Goal: Transaction & Acquisition: Subscribe to service/newsletter

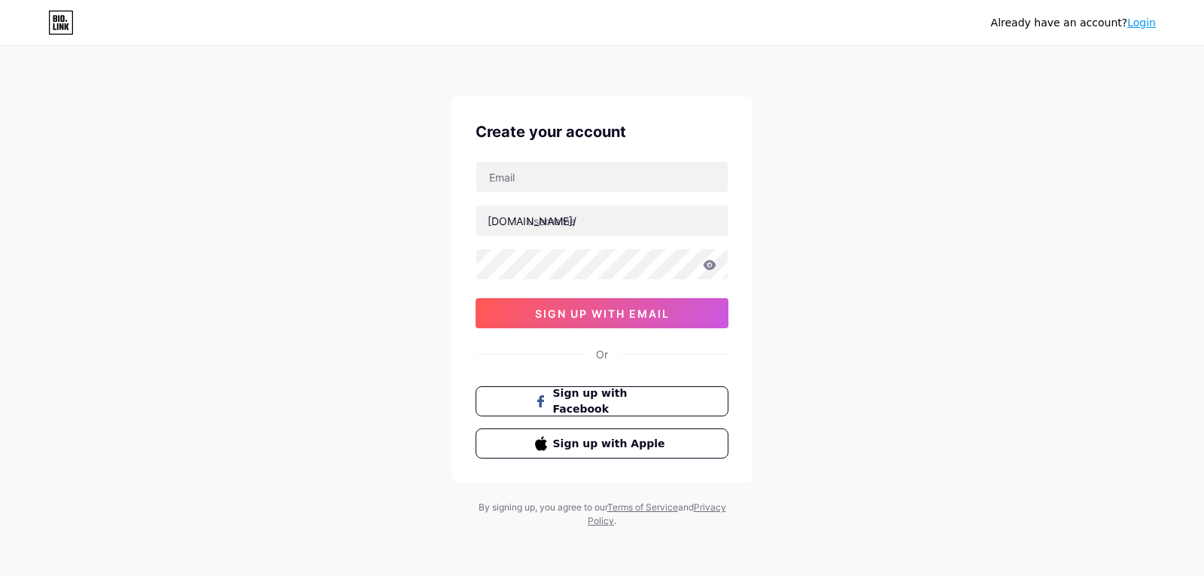
click at [958, 400] on div "Already have an account? Login Create your account [DOMAIN_NAME]/ 0cAFcWeA6ZfVd…" at bounding box center [602, 288] width 1204 height 576
type input "[EMAIL_ADDRESS][DOMAIN_NAME]"
type input "pappugamez"
click at [888, 312] on div "Already have an account? Login Create your account [EMAIL_ADDRESS][DOMAIN_NAME]…" at bounding box center [602, 288] width 1204 height 576
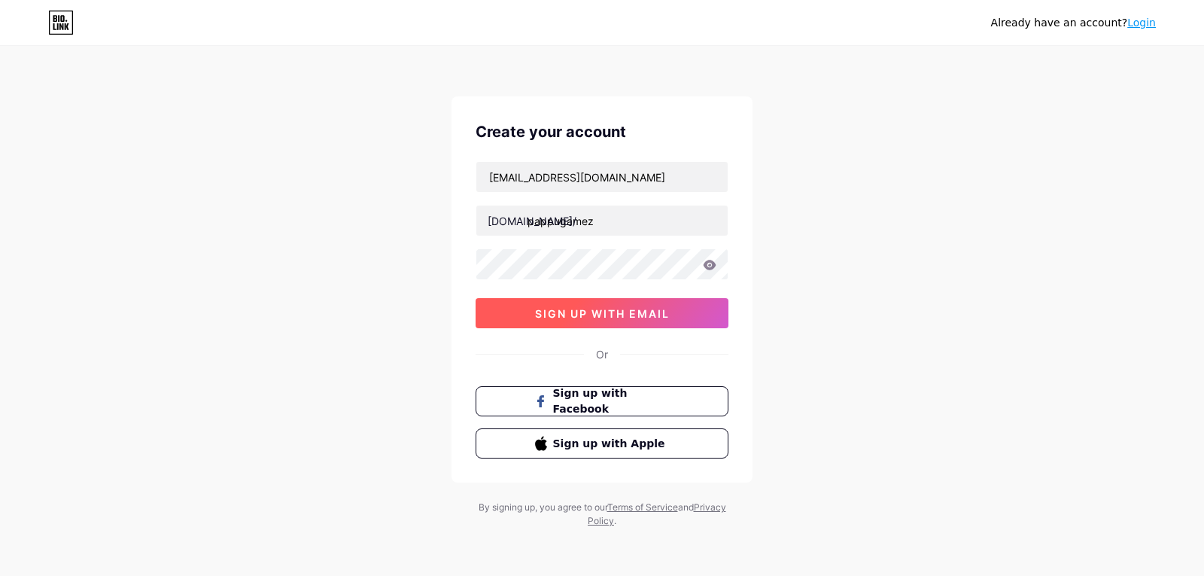
click at [603, 312] on span "sign up with email" at bounding box center [602, 313] width 135 height 13
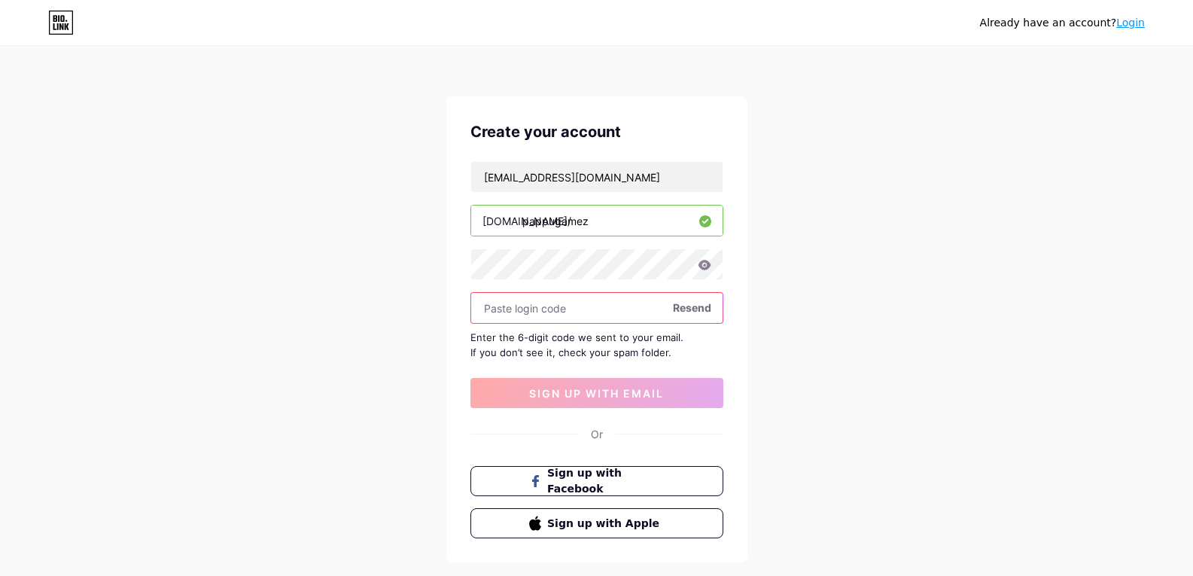
paste input "227708"
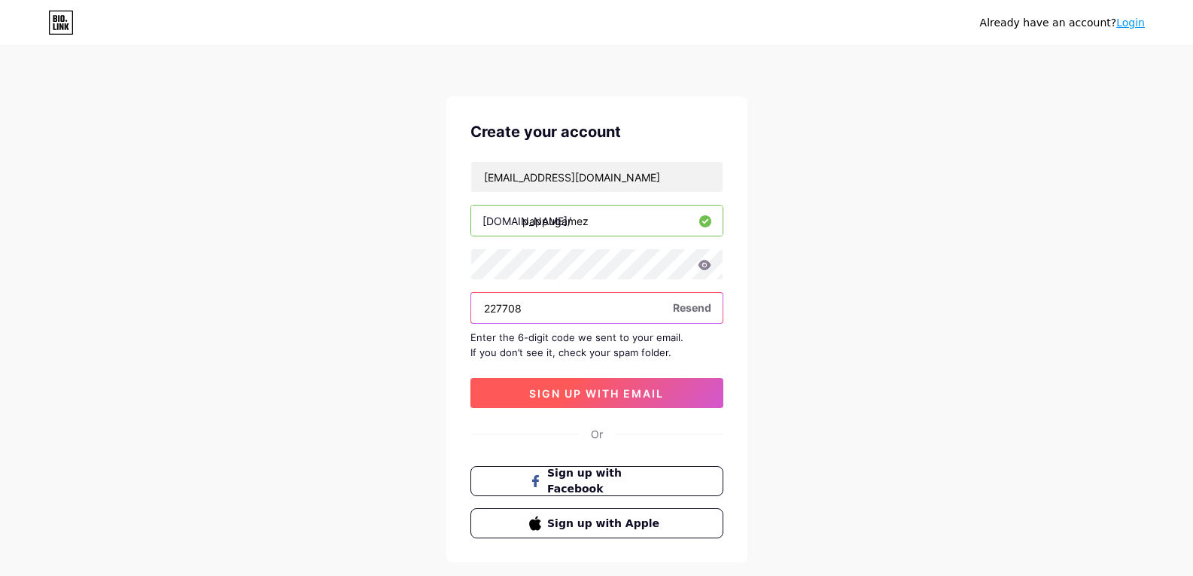
type input "227708"
click at [612, 388] on span "sign up with email" at bounding box center [596, 393] width 135 height 13
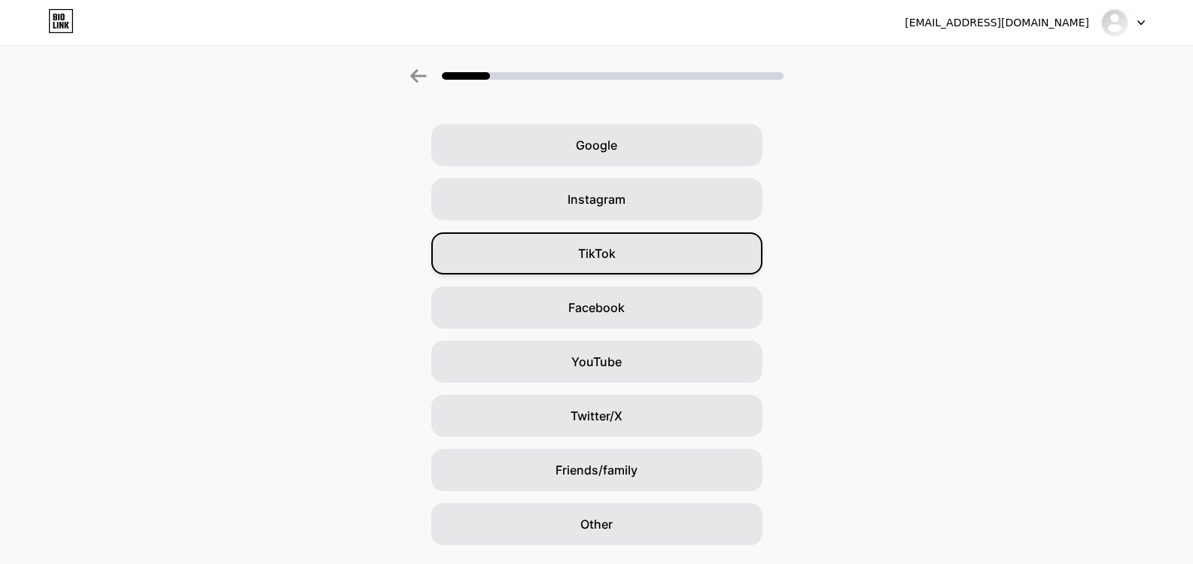
scroll to position [84, 0]
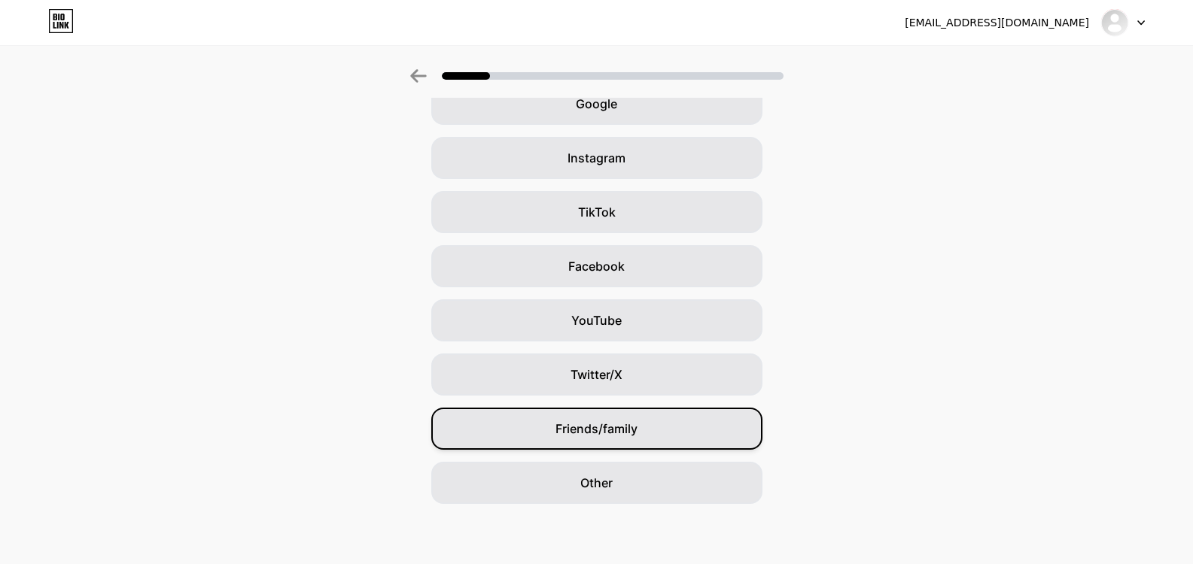
click at [640, 419] on div "Friends/family" at bounding box center [596, 429] width 331 height 42
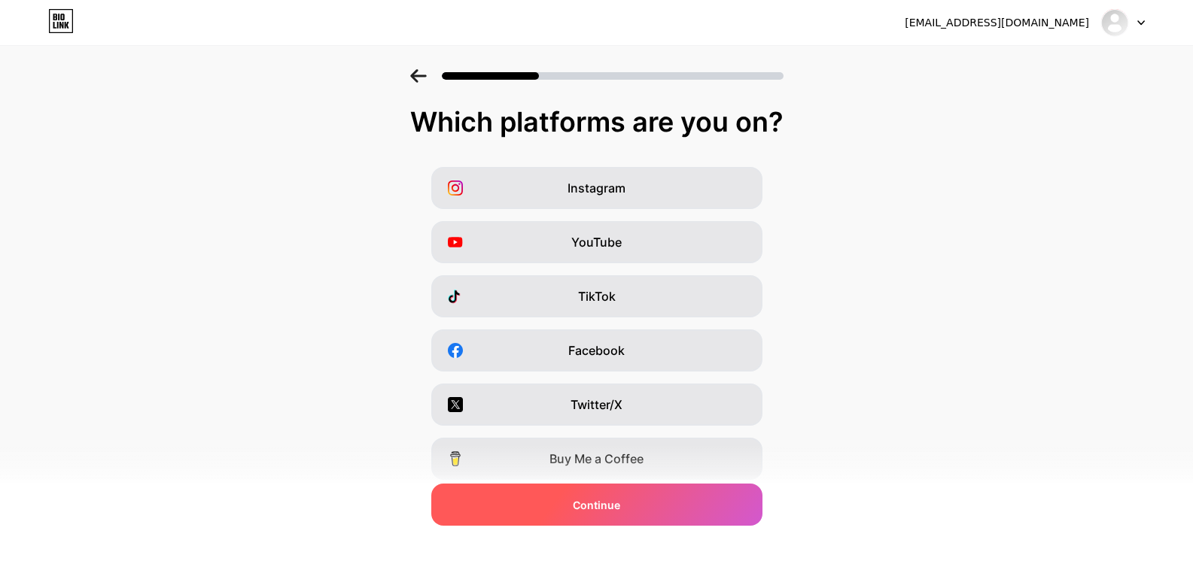
click at [639, 504] on div "Continue" at bounding box center [596, 505] width 331 height 42
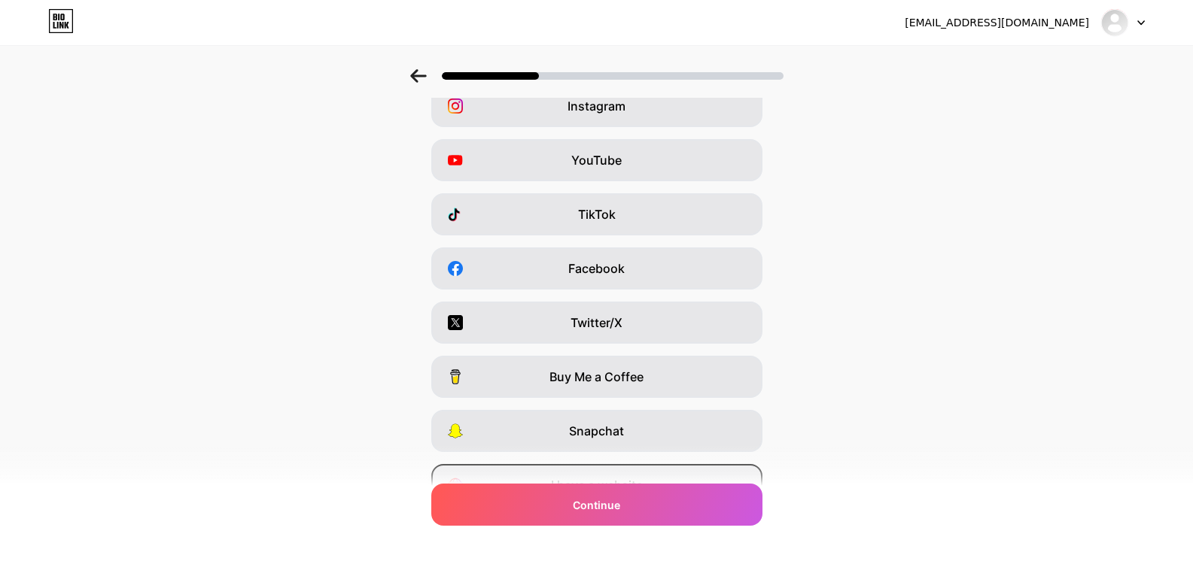
scroll to position [160, 0]
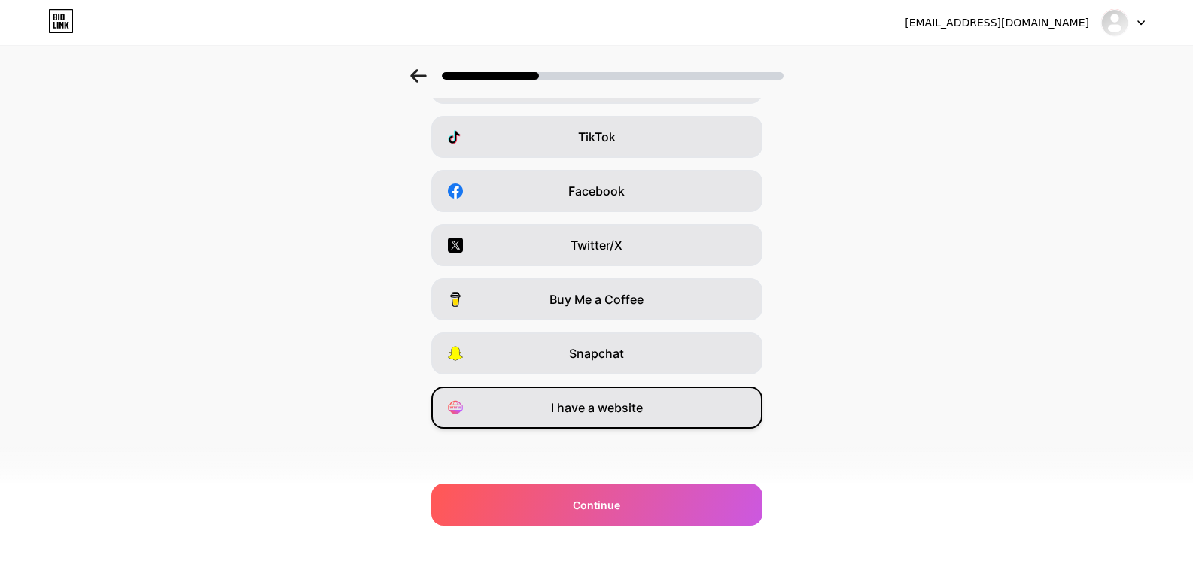
drag, startPoint x: 616, startPoint y: 401, endPoint x: 623, endPoint y: 415, distance: 15.5
click at [615, 402] on span "I have a website" at bounding box center [597, 408] width 92 height 18
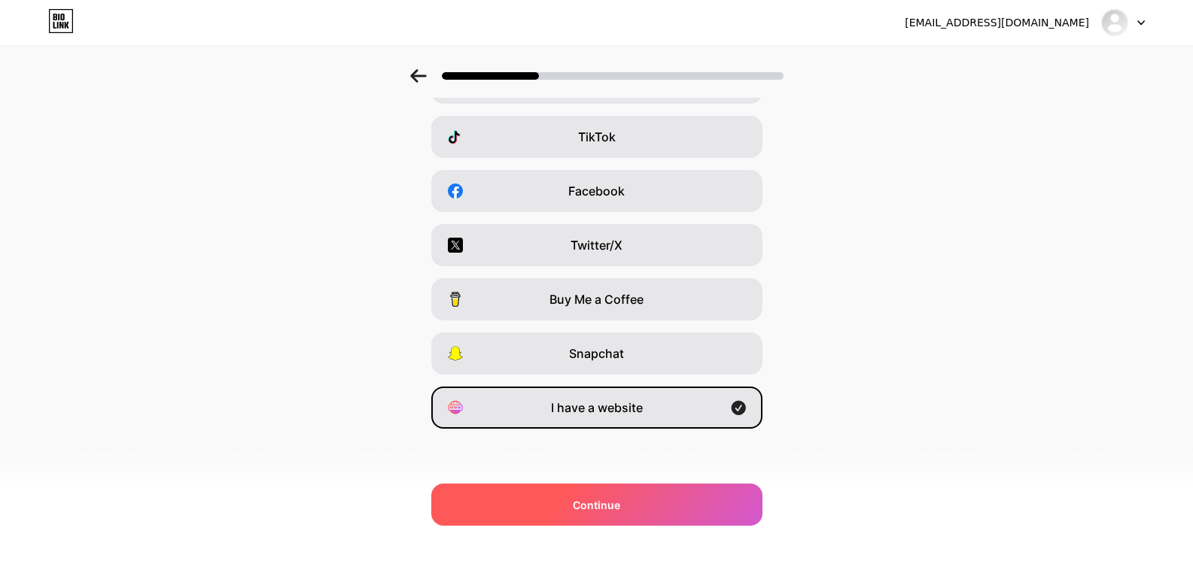
click at [639, 515] on div "Continue" at bounding box center [596, 505] width 331 height 42
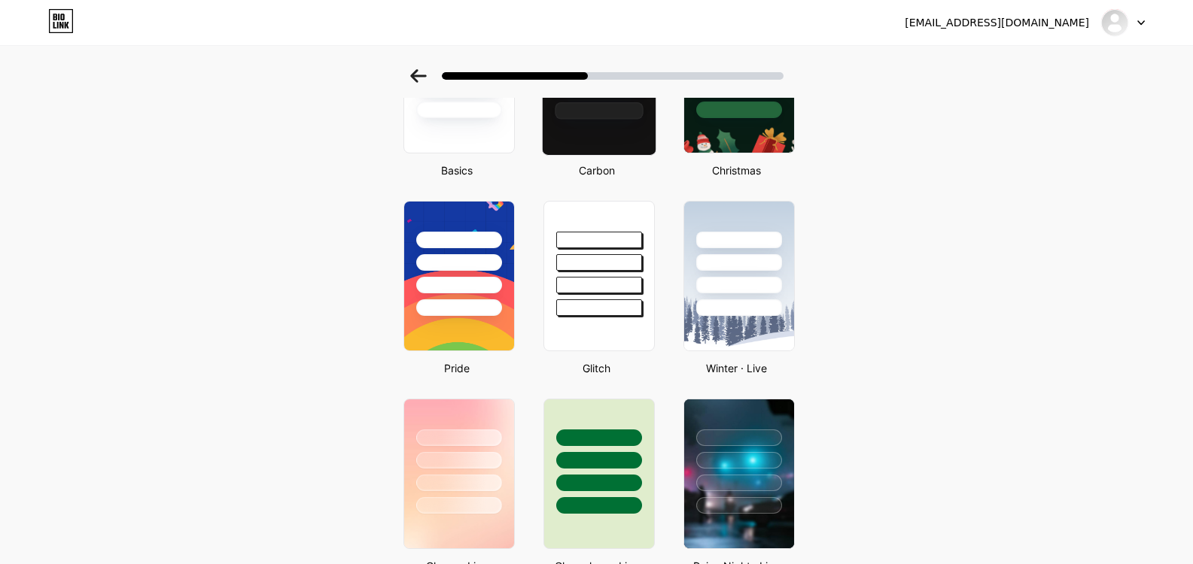
scroll to position [0, 0]
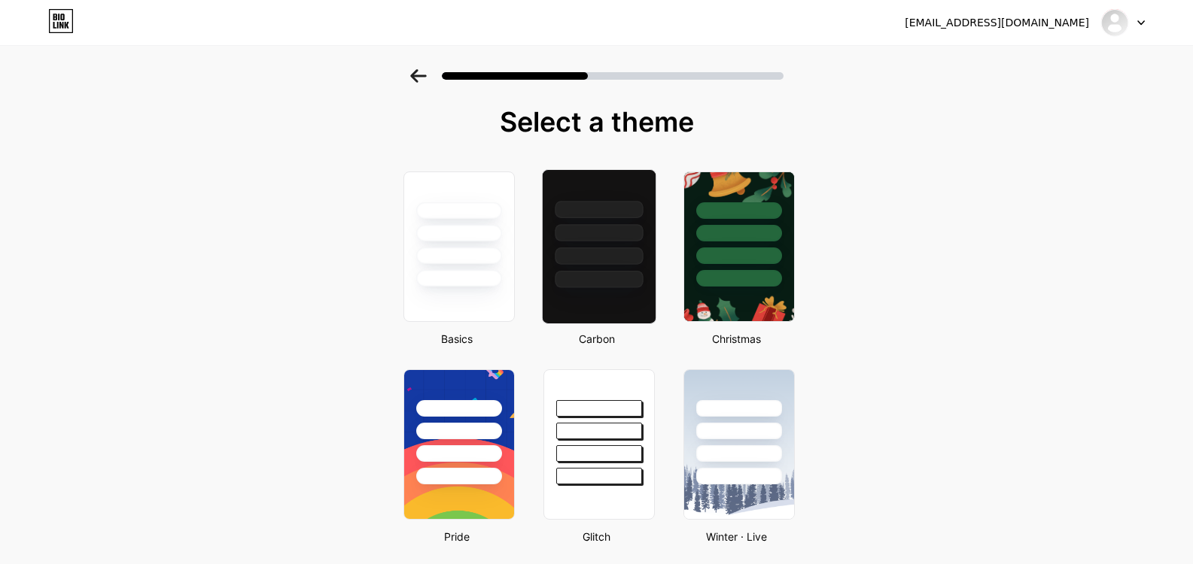
click at [601, 206] on div at bounding box center [599, 209] width 88 height 17
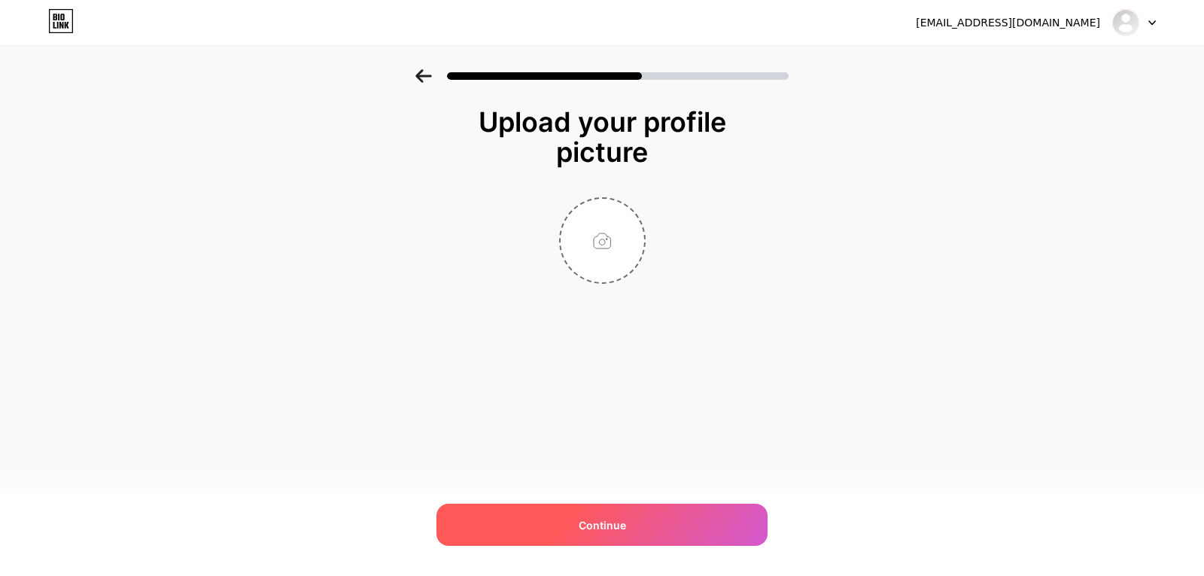
click at [634, 529] on div "Continue" at bounding box center [602, 524] width 331 height 42
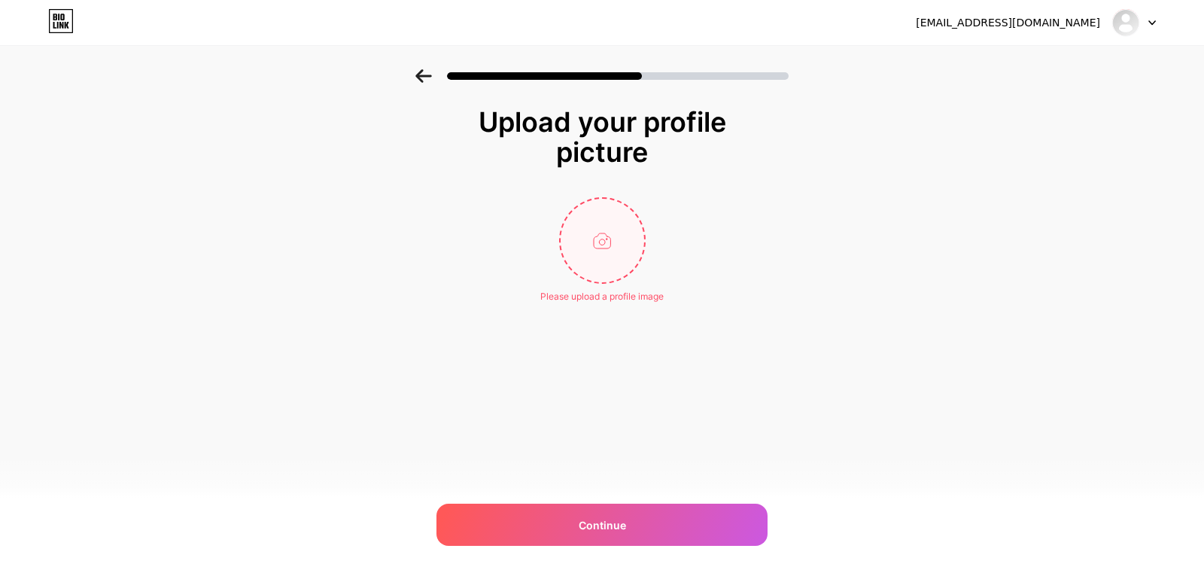
click at [591, 257] on input "file" at bounding box center [603, 241] width 84 height 84
type input "C:\fakepath\bec2fda0-d2d3-4f88-92ec-199498ece1cc.jpg"
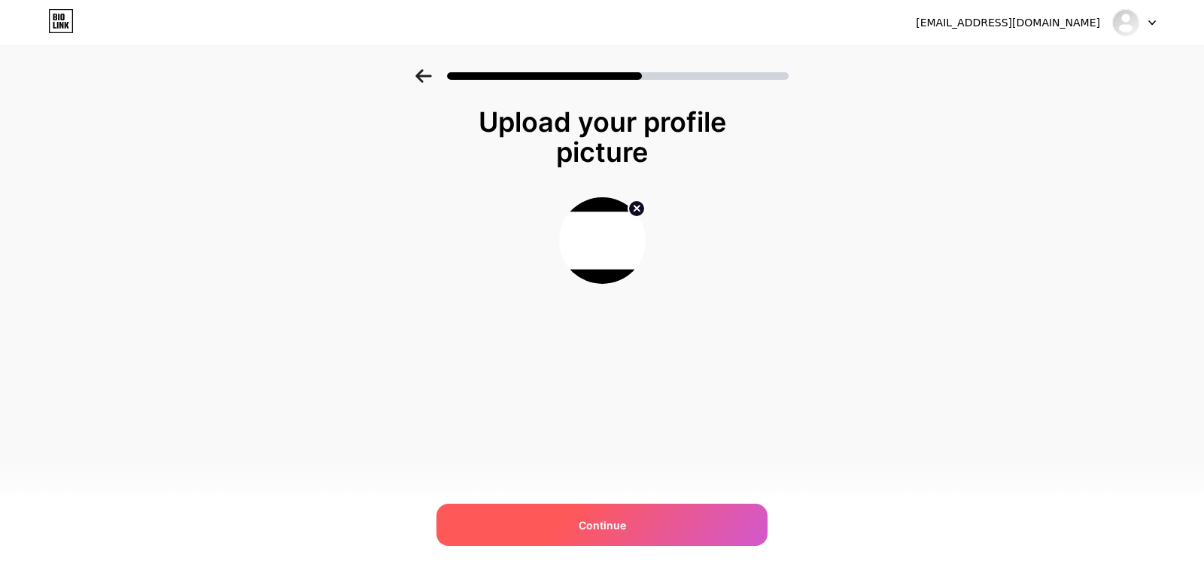
click at [645, 520] on div "Continue" at bounding box center [602, 524] width 331 height 42
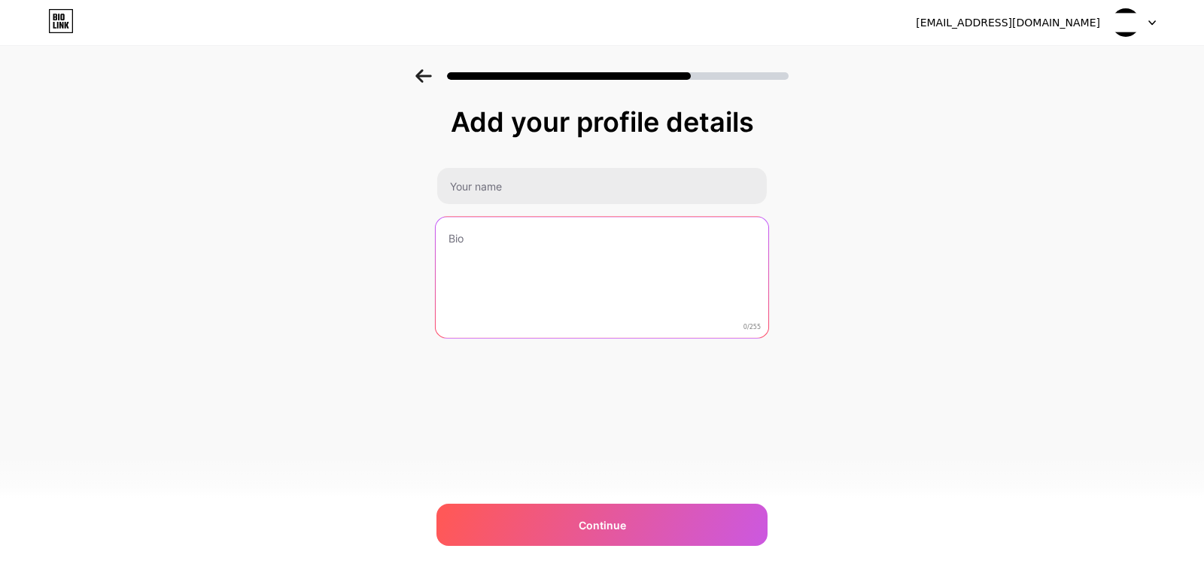
click at [580, 303] on textarea at bounding box center [602, 278] width 333 height 123
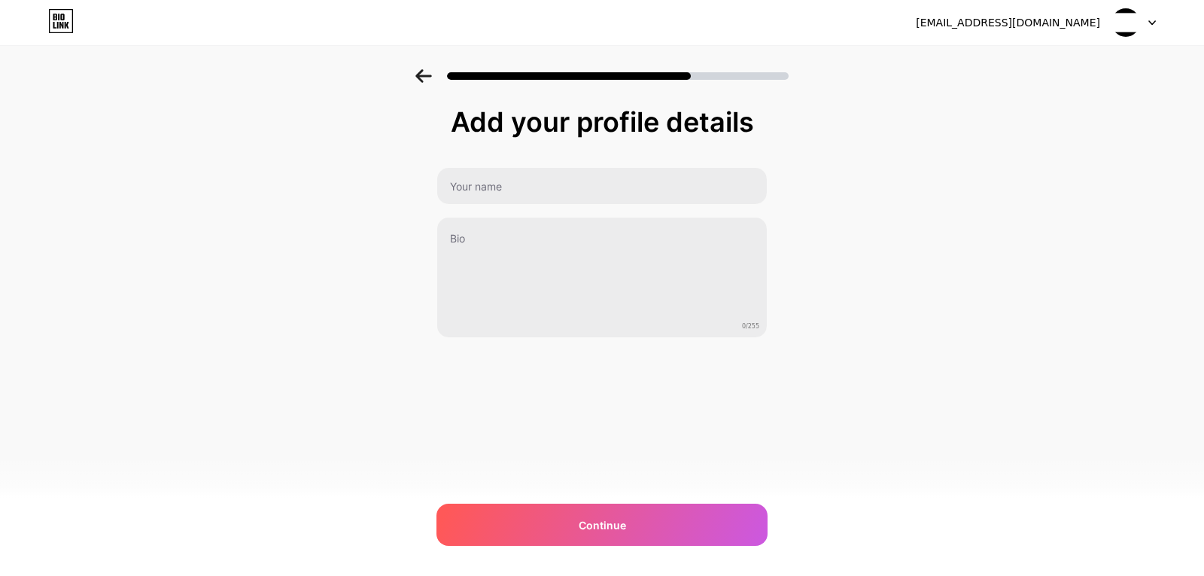
click at [753, 391] on div "Add your profile details 0/255 Continue Error" at bounding box center [602, 260] width 331 height 306
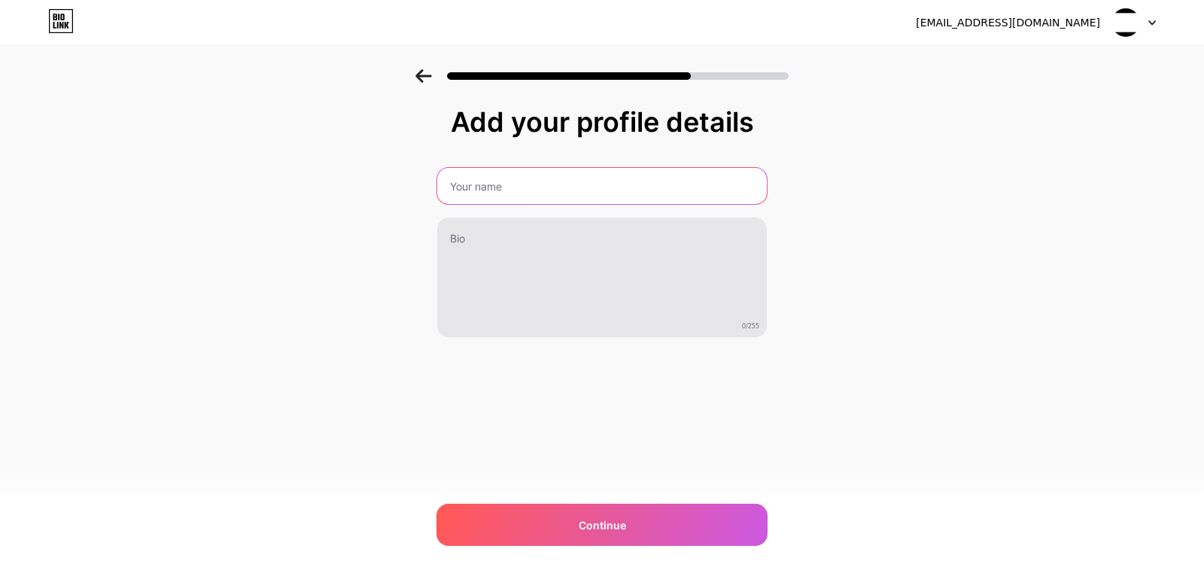
type input "[PERSON_NAME]"
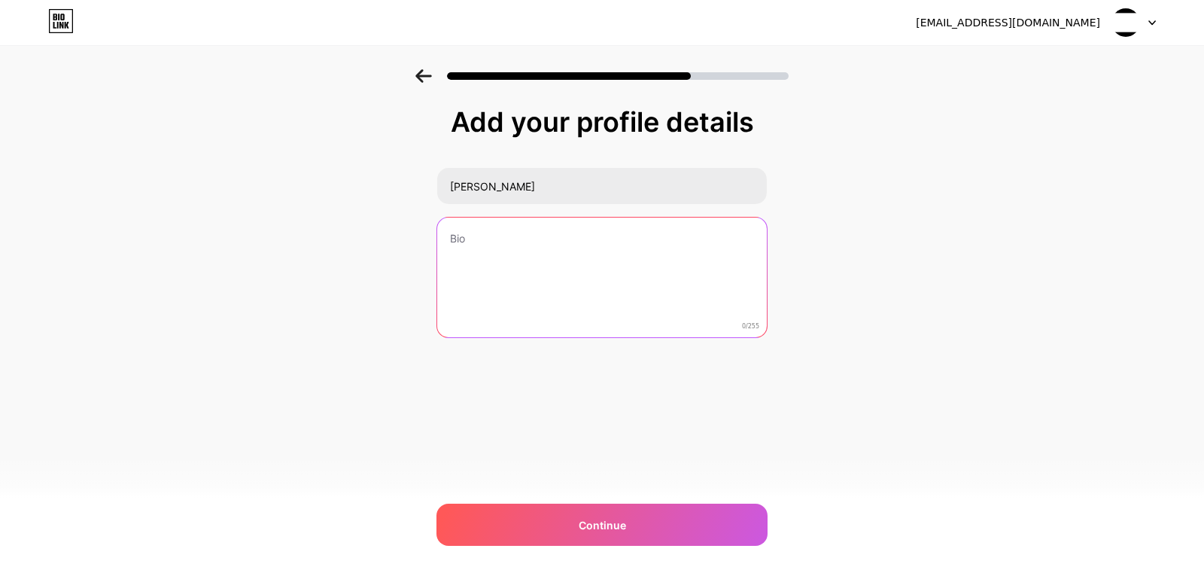
type textarea "Pappu Game - a hit Indian arcade where you guide Pappu through obstacles, colle…"
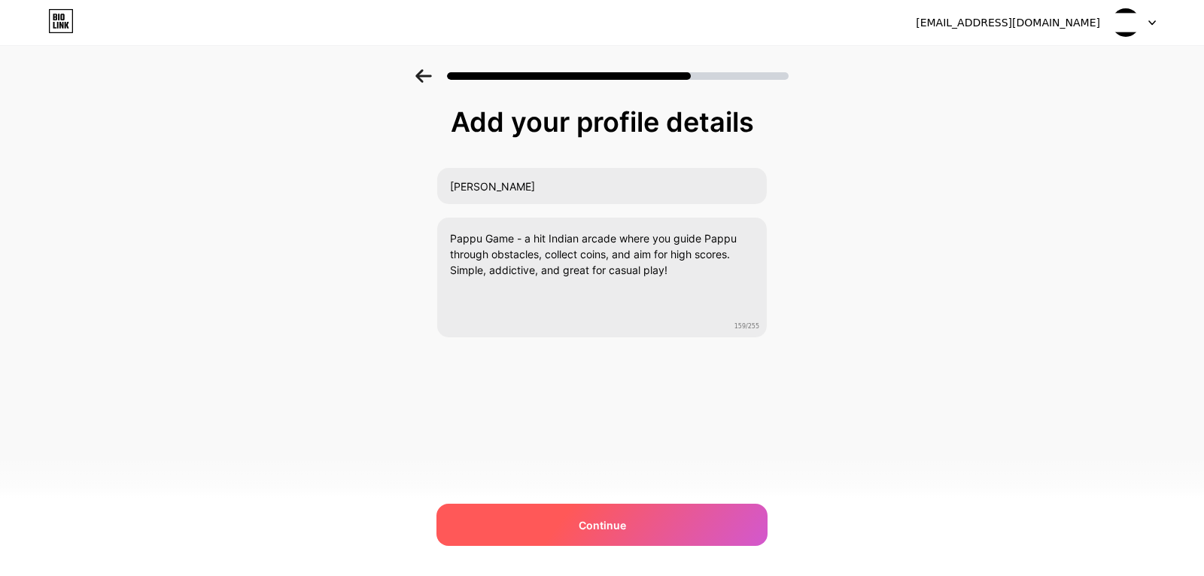
click at [639, 513] on div "Continue" at bounding box center [602, 524] width 331 height 42
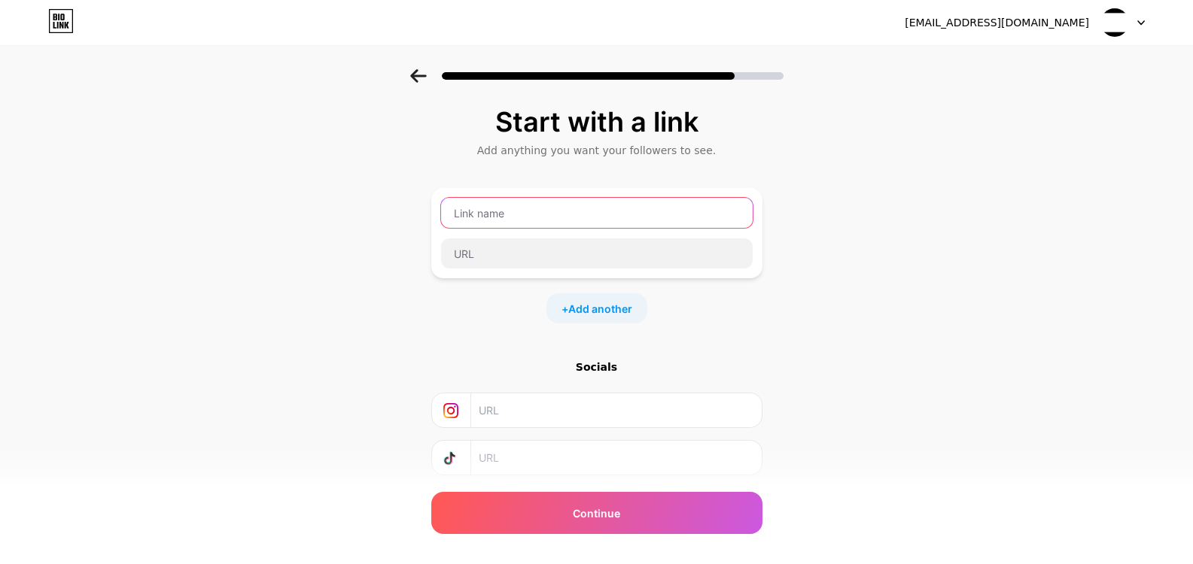
click at [508, 212] on input "text" at bounding box center [597, 213] width 312 height 30
paste input "Pappu game"
type input "Pappu game"
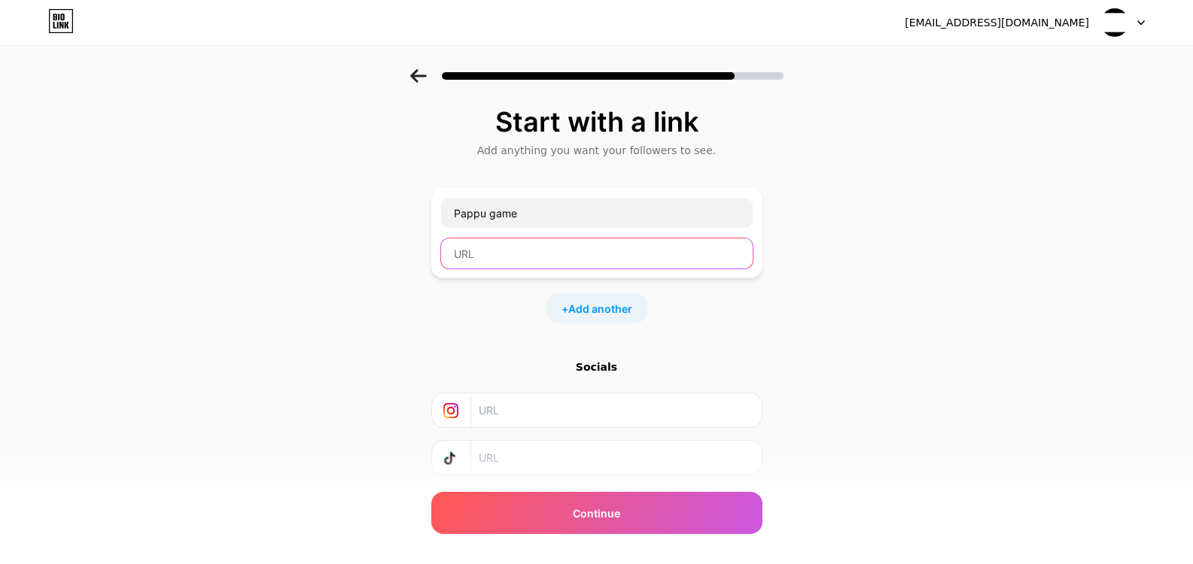
click at [531, 251] on input "text" at bounding box center [597, 254] width 312 height 30
paste input "[URL][DOMAIN_NAME]"
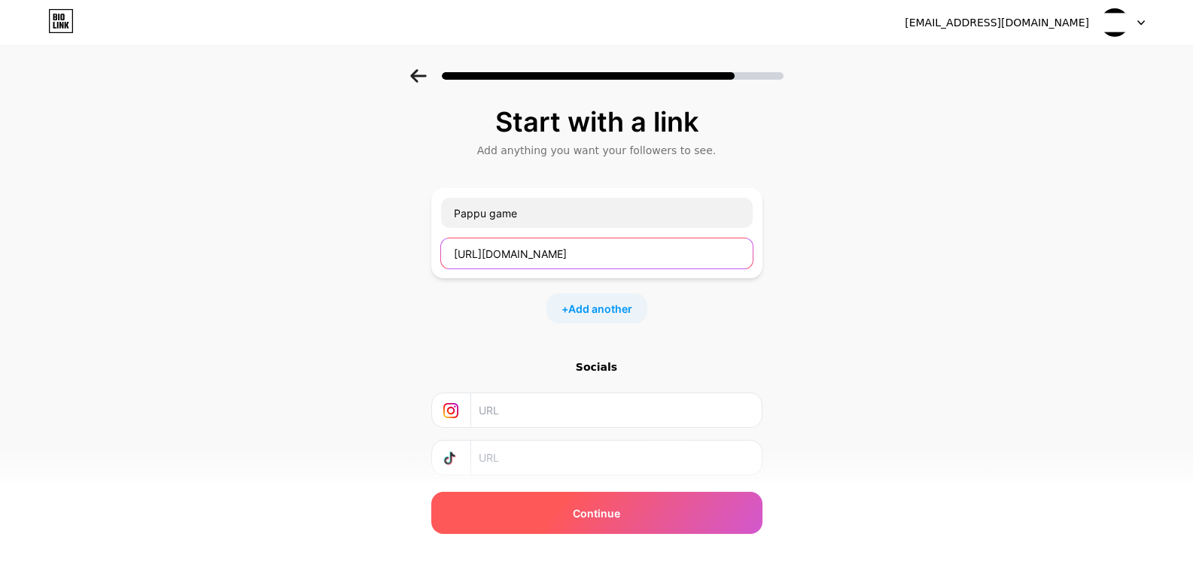
type input "[URL][DOMAIN_NAME]"
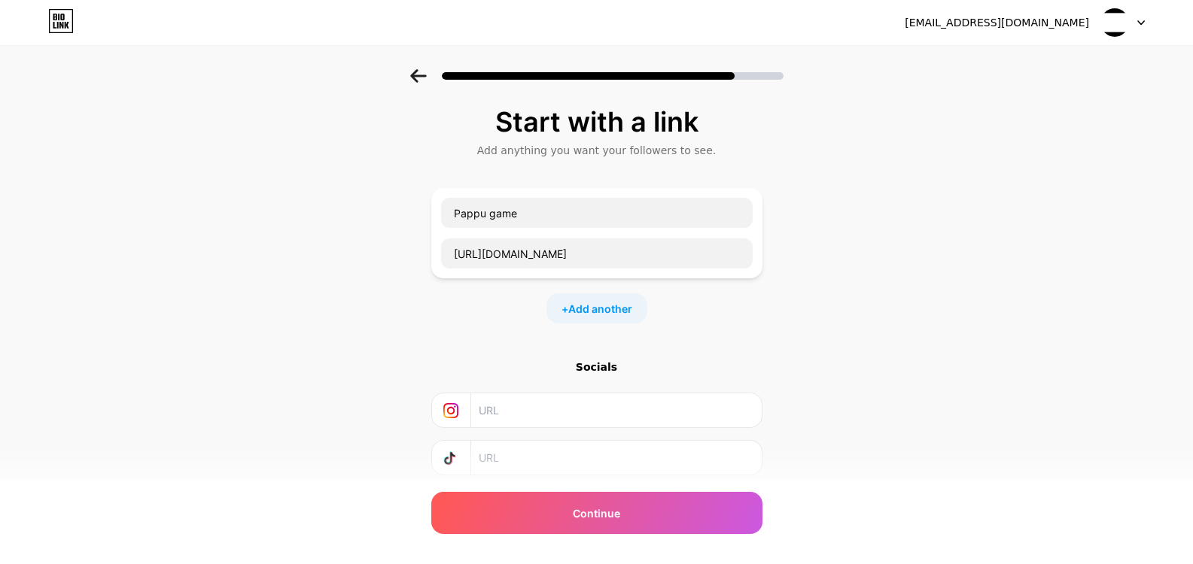
drag, startPoint x: 625, startPoint y: 529, endPoint x: 677, endPoint y: 547, distance: 55.7
click at [624, 529] on div "Continue" at bounding box center [596, 513] width 331 height 42
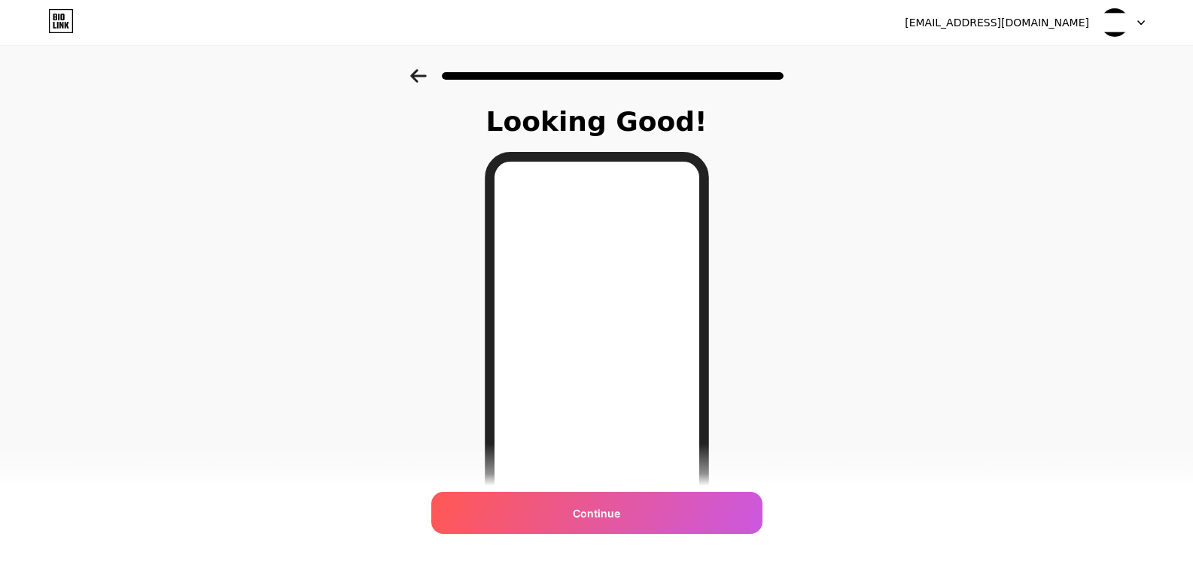
click at [619, 107] on div "Looking Good!" at bounding box center [597, 122] width 248 height 30
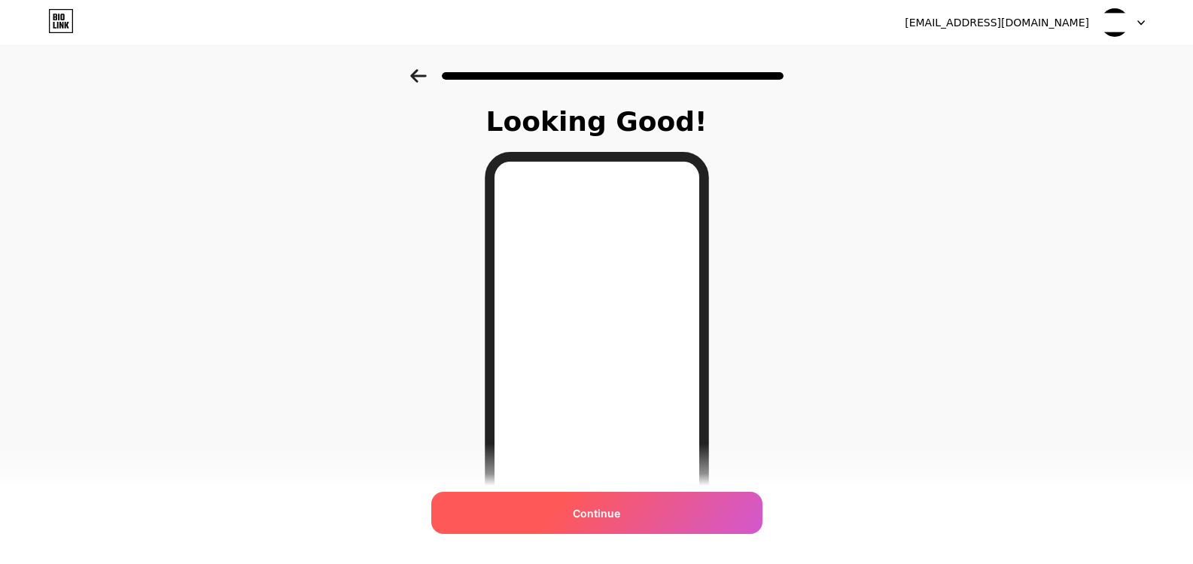
click at [615, 516] on span "Continue" at bounding box center [596, 514] width 47 height 16
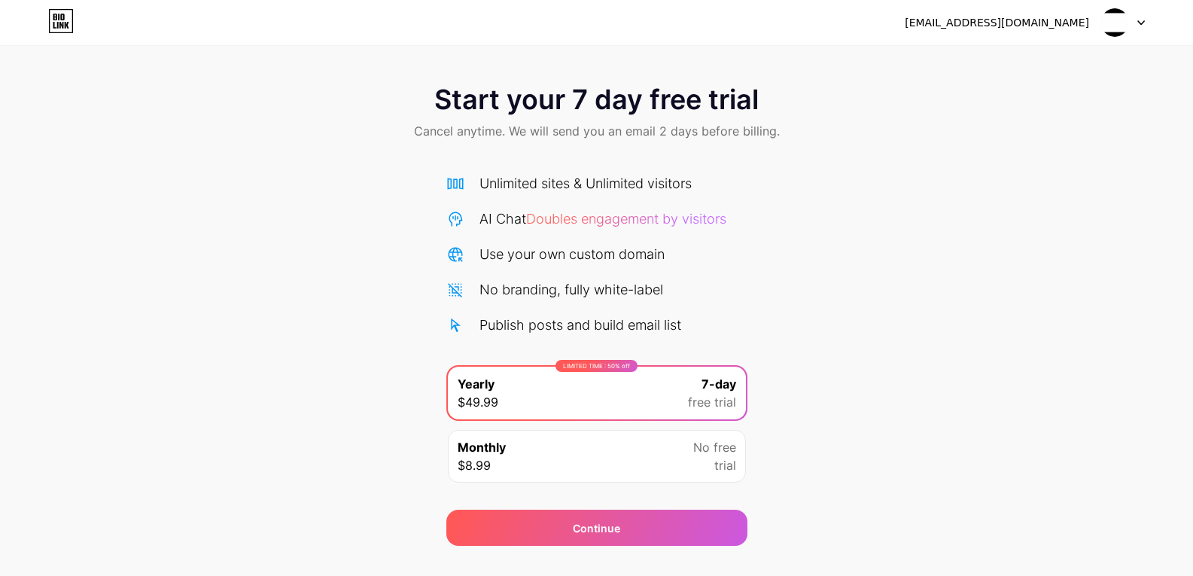
click at [69, 17] on icon at bounding box center [61, 21] width 26 height 24
click at [560, 109] on span "Start your 7 day free trial" at bounding box center [596, 99] width 324 height 30
click at [1096, 30] on div "[EMAIL_ADDRESS][DOMAIN_NAME]" at bounding box center [1025, 22] width 240 height 27
click at [1108, 25] on img at bounding box center [1114, 22] width 29 height 29
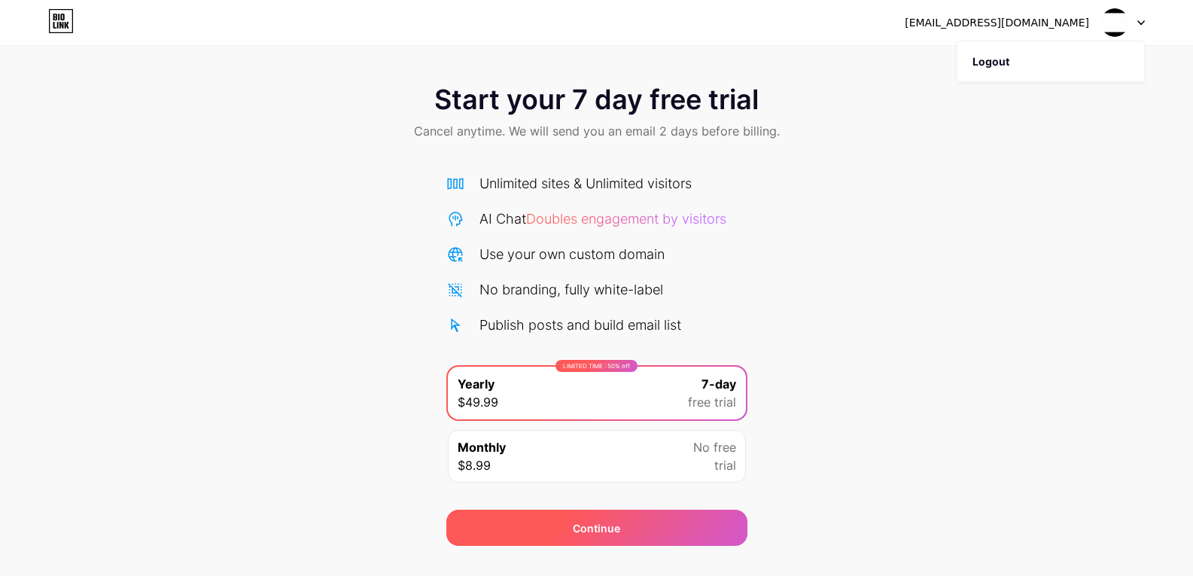
click at [633, 510] on div "Continue" at bounding box center [596, 528] width 301 height 36
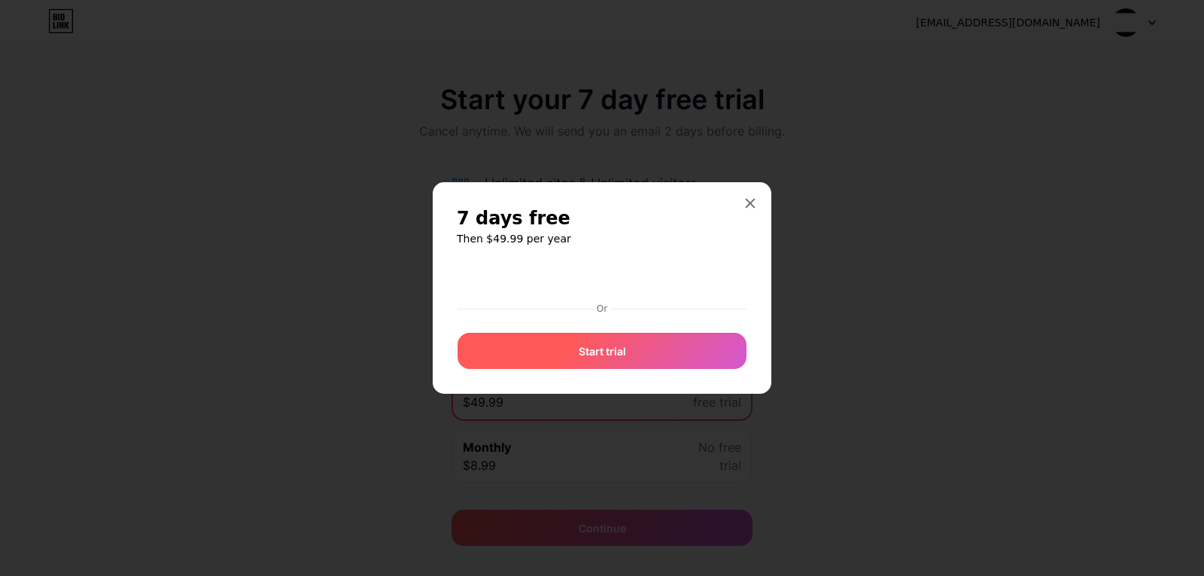
click at [645, 318] on div at bounding box center [602, 317] width 289 height 2
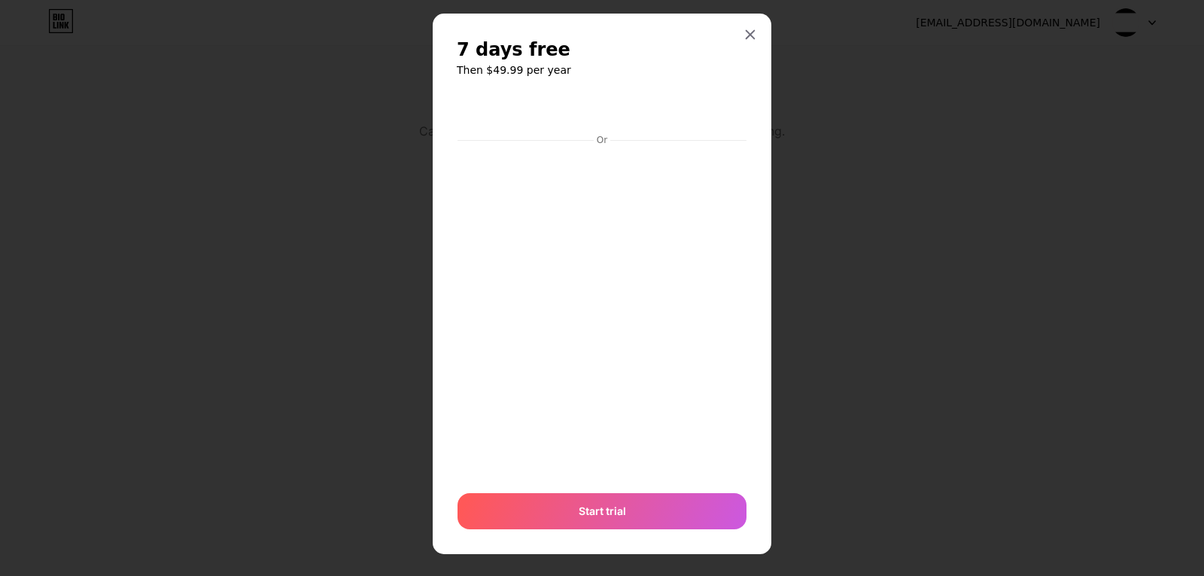
scroll to position [31, 0]
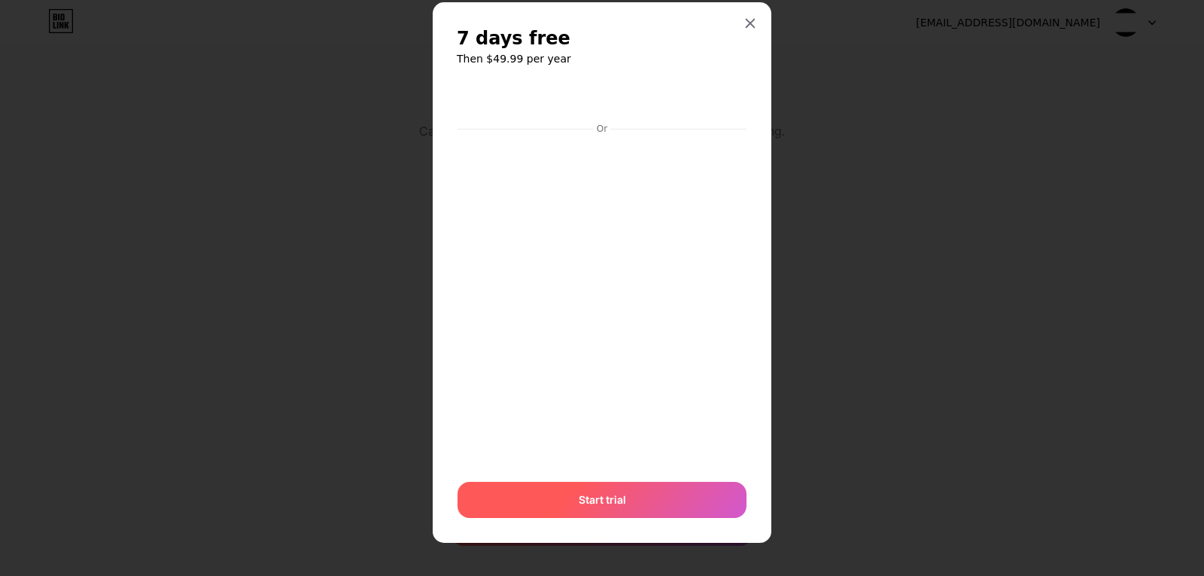
click at [613, 488] on div "Start trial" at bounding box center [602, 500] width 289 height 36
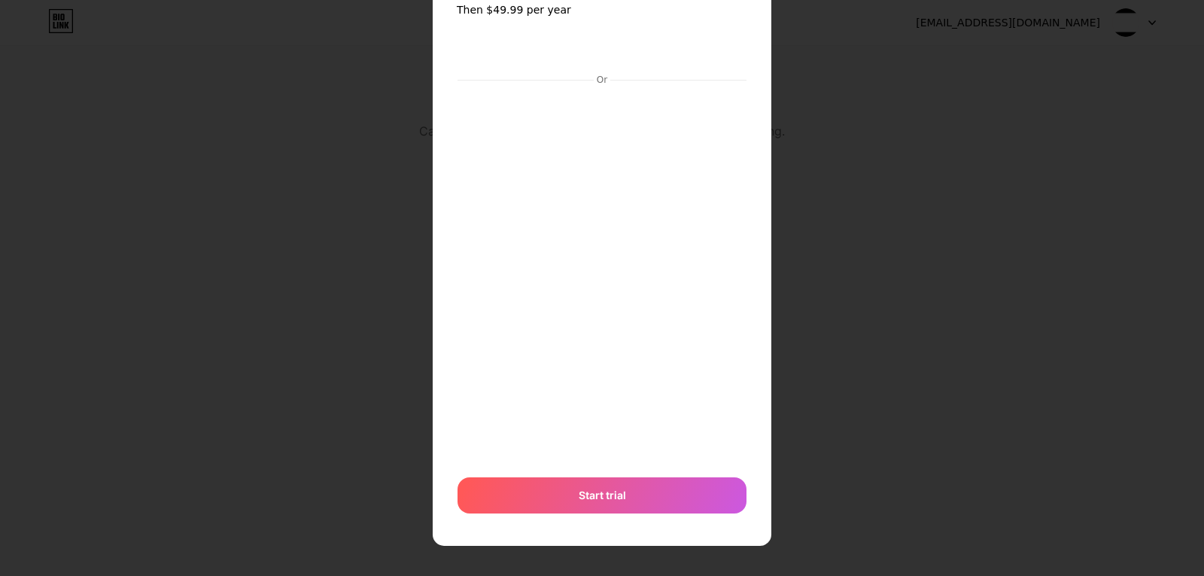
scroll to position [83, 0]
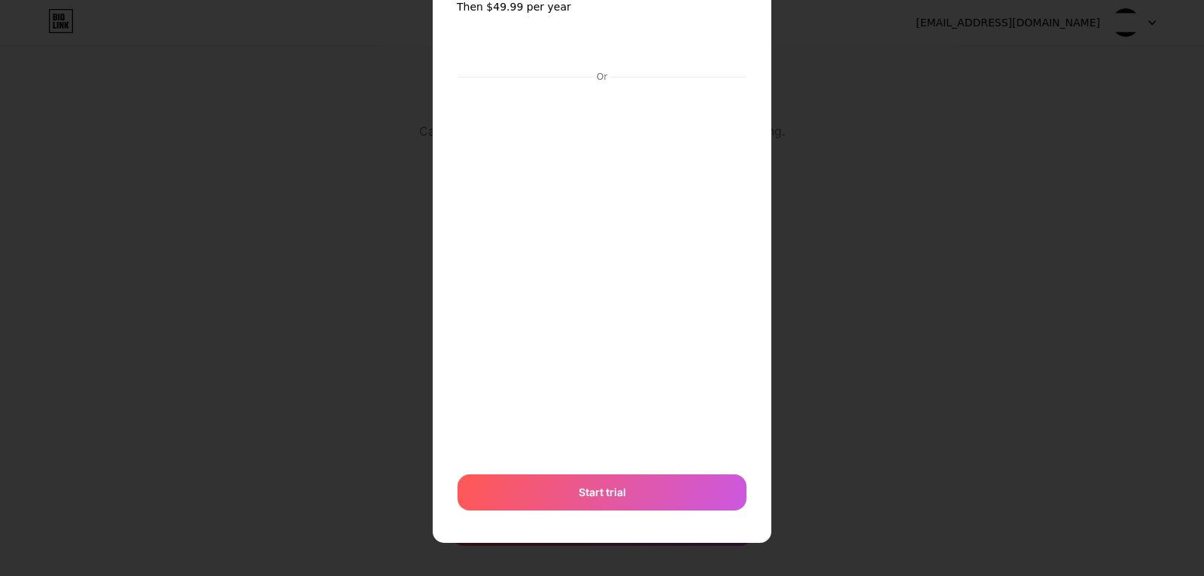
click at [663, 521] on div "7 days free Then $49.99 per year Or Start trial" at bounding box center [602, 246] width 339 height 592
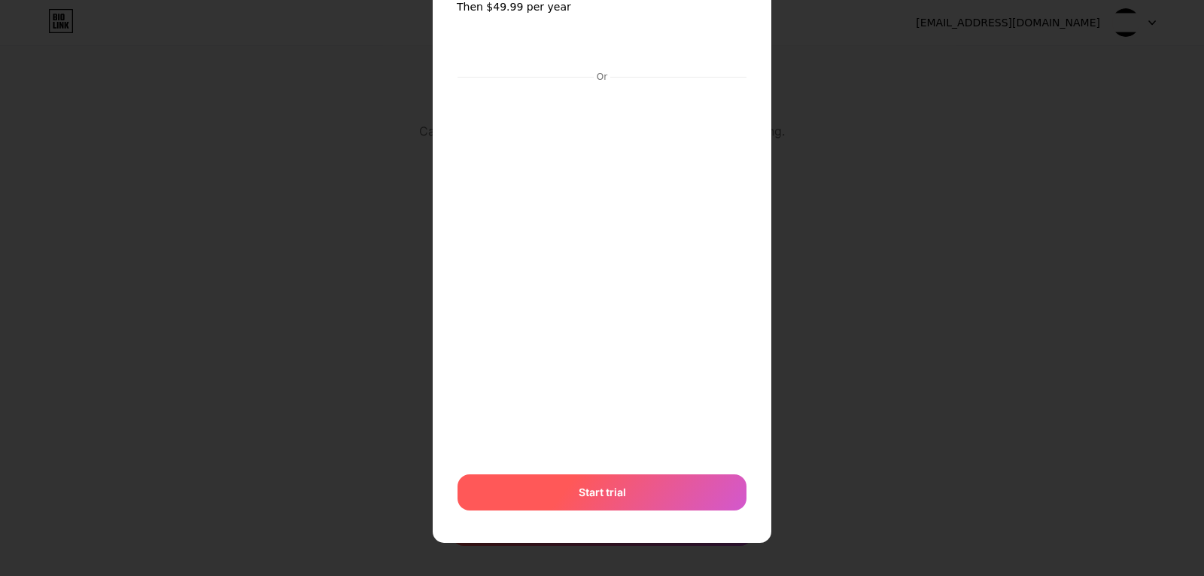
click at [620, 483] on div "Start trial" at bounding box center [602, 492] width 289 height 36
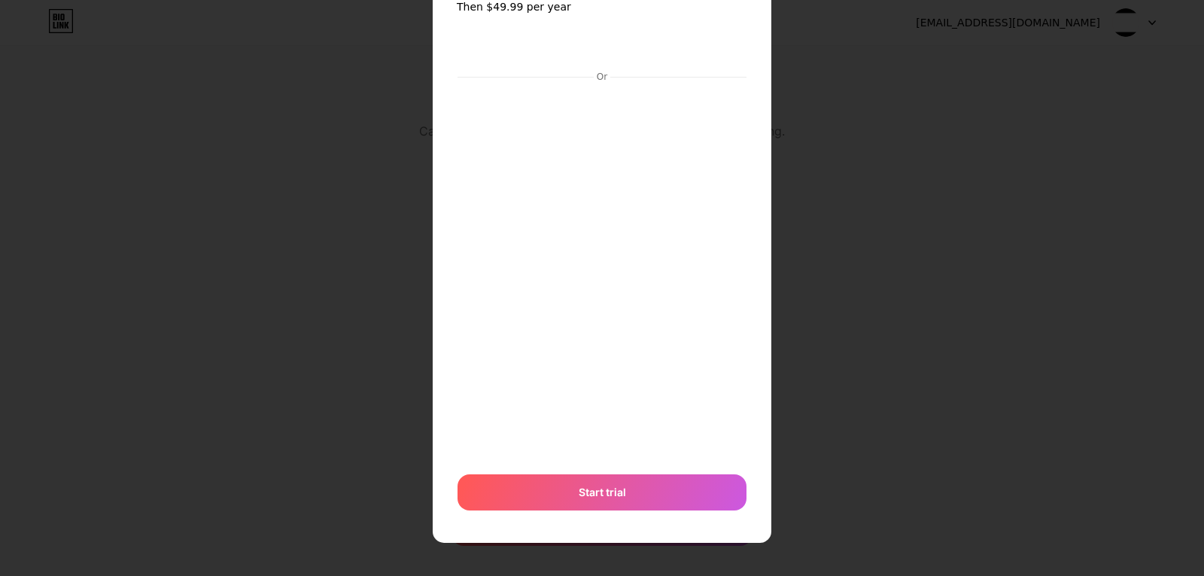
click at [671, 80] on div "Or" at bounding box center [602, 77] width 289 height 12
